Goal: Navigation & Orientation: Find specific page/section

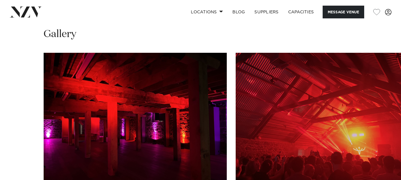
scroll to position [516, 0]
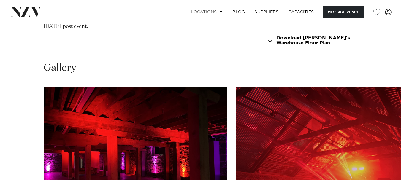
click at [219, 14] on link "Locations" at bounding box center [207, 12] width 42 height 13
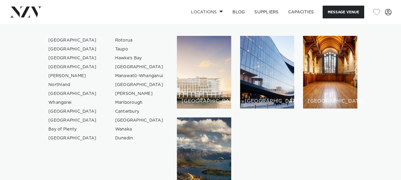
click at [67, 39] on link "[GEOGRAPHIC_DATA]" at bounding box center [73, 40] width 58 height 9
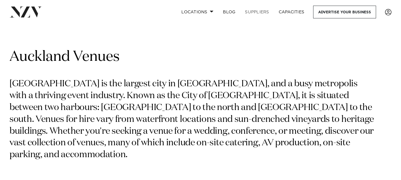
click at [263, 14] on link "SUPPLIERS" at bounding box center [257, 12] width 34 height 13
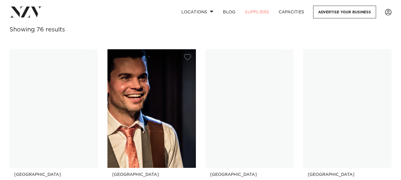
scroll to position [121, 0]
